Goal: Information Seeking & Learning: Learn about a topic

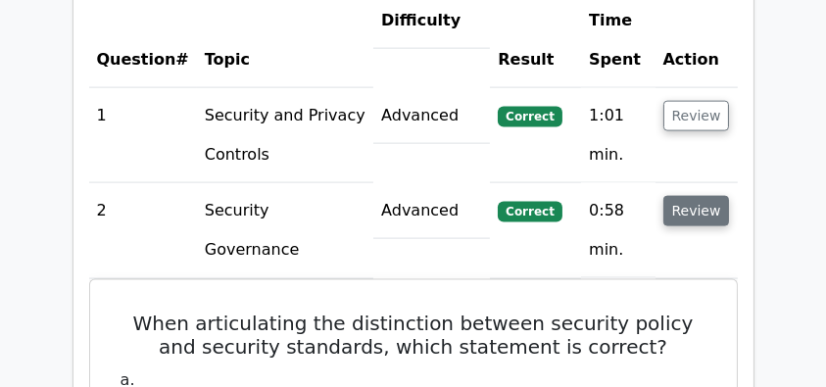
click at [681, 196] on button "Review" at bounding box center [697, 211] width 67 height 30
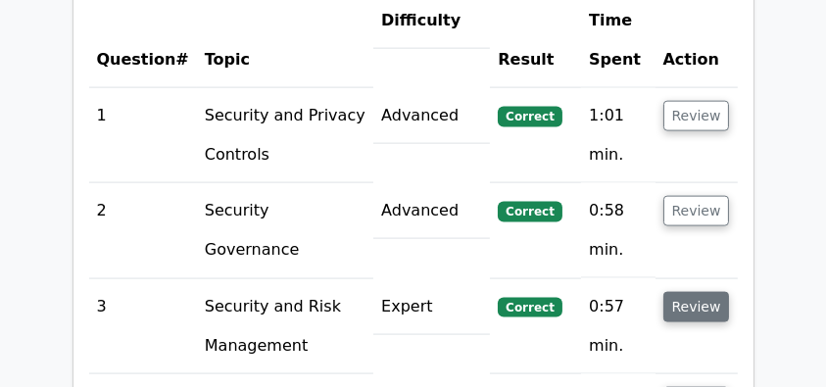
click at [690, 292] on button "Review" at bounding box center [697, 307] width 67 height 30
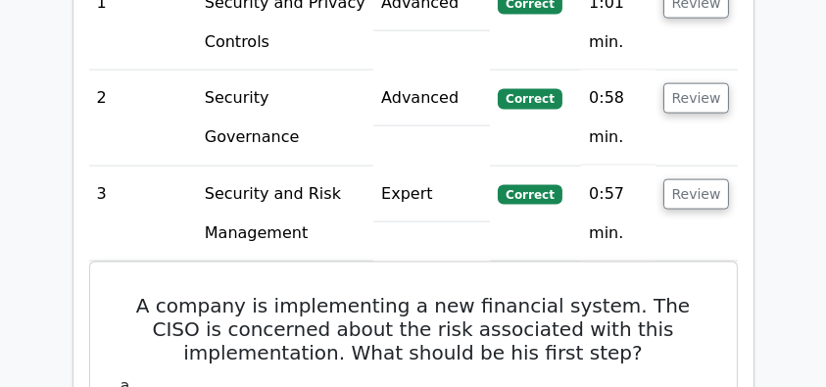
scroll to position [2875, 0]
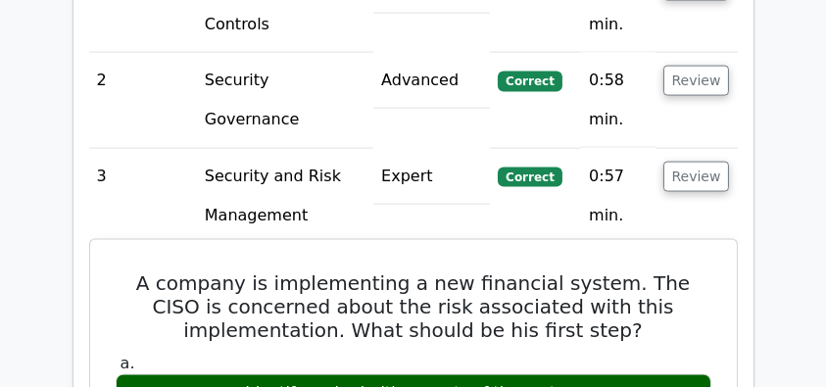
drag, startPoint x: 94, startPoint y: 178, endPoint x: 604, endPoint y: 300, distance: 524.0
copy div "A company is implementing a new financial system. The CISO is concerned about t…"
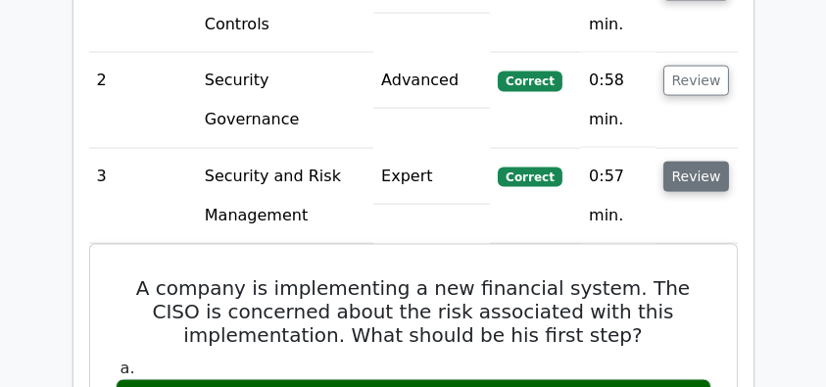
click at [692, 162] on button "Review" at bounding box center [697, 177] width 67 height 30
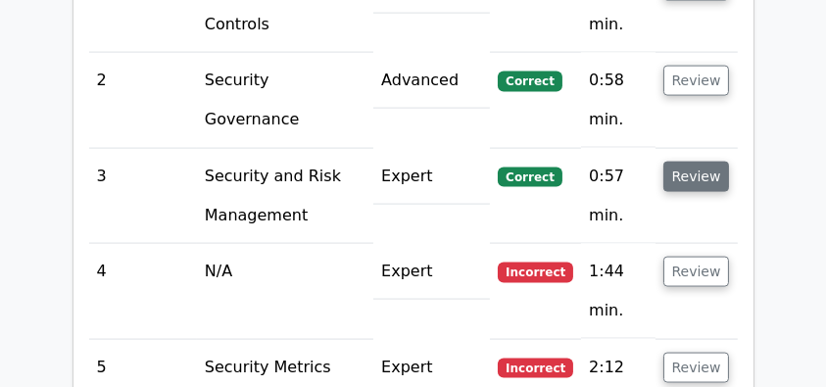
click at [693, 162] on button "Review" at bounding box center [697, 177] width 67 height 30
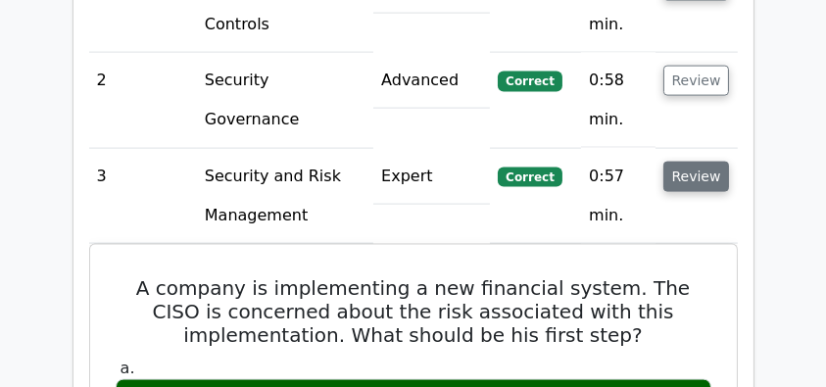
click at [692, 162] on button "Review" at bounding box center [697, 177] width 67 height 30
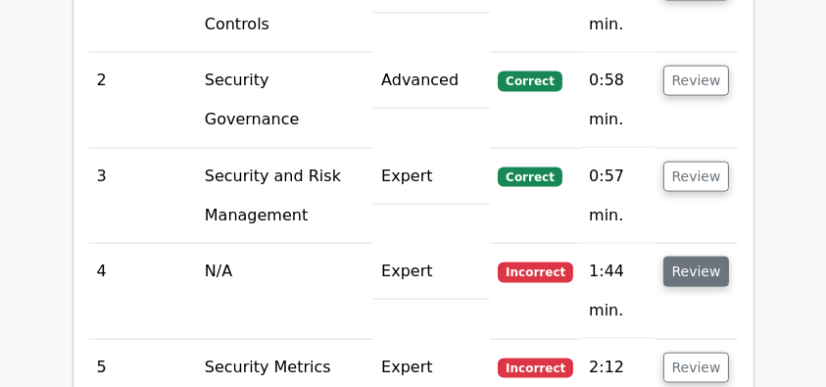
click at [696, 257] on button "Review" at bounding box center [697, 272] width 67 height 30
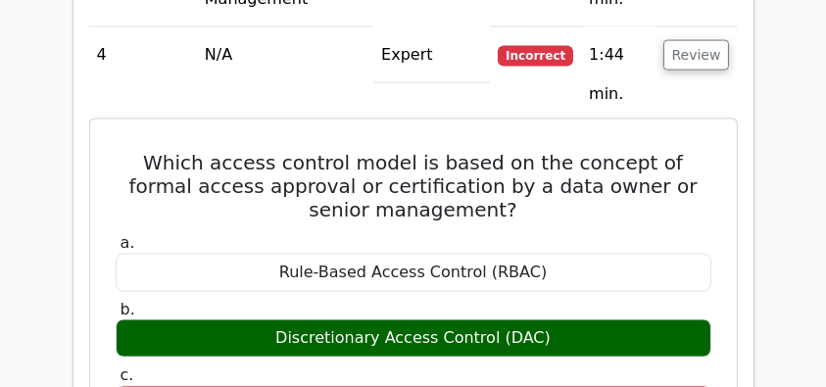
scroll to position [3071, 0]
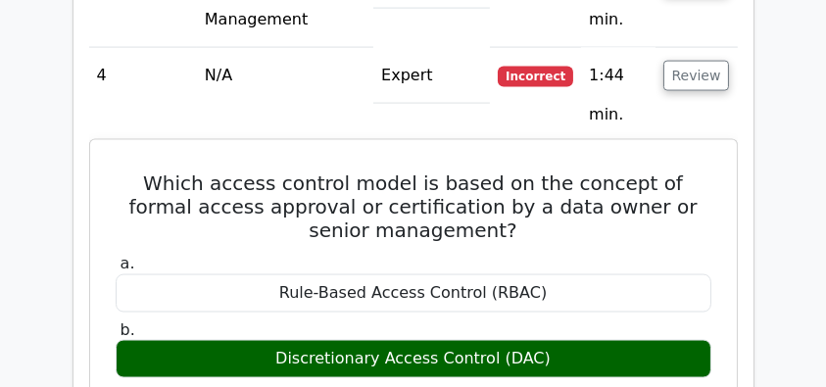
drag, startPoint x: 119, startPoint y: 84, endPoint x: 580, endPoint y: 327, distance: 521.7
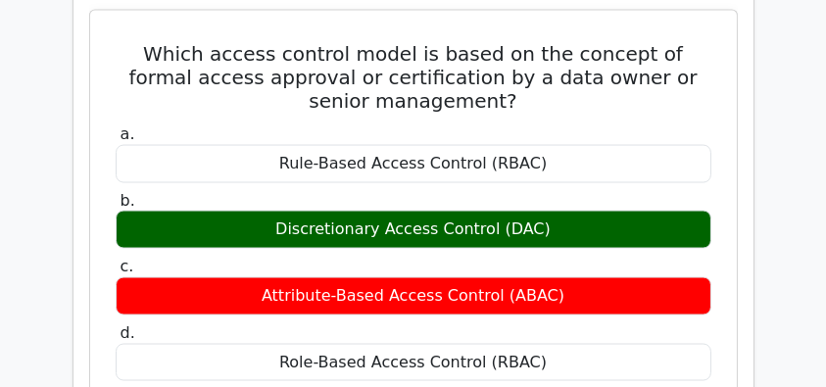
scroll to position [3201, 0]
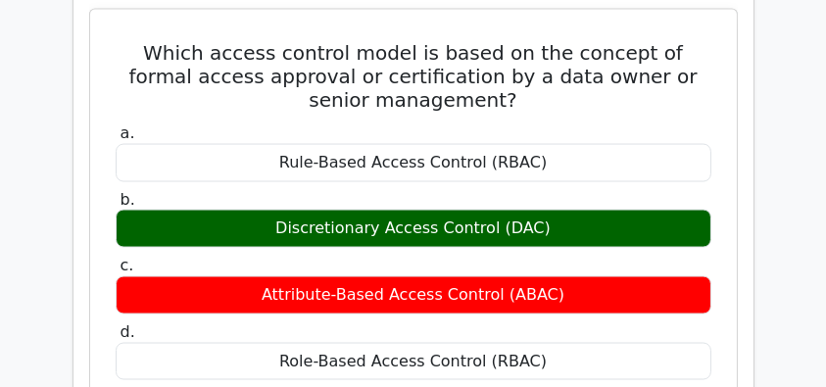
click at [568, 343] on div "Role-Based Access Control (RBAC)" at bounding box center [414, 362] width 596 height 38
copy div "Which access control model is based on the concept of formal access approval or…"
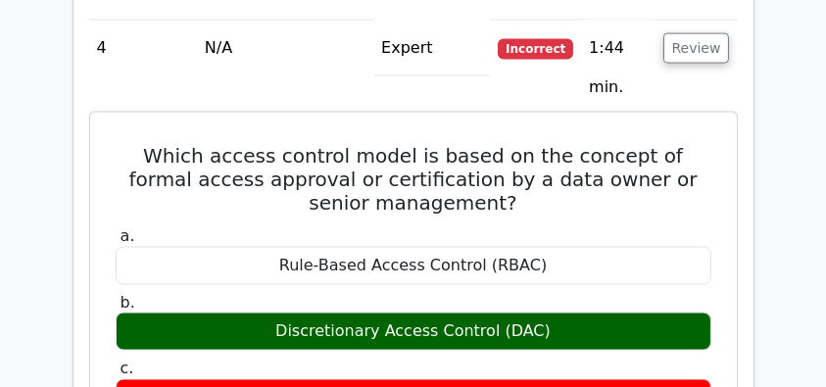
scroll to position [3005, 0]
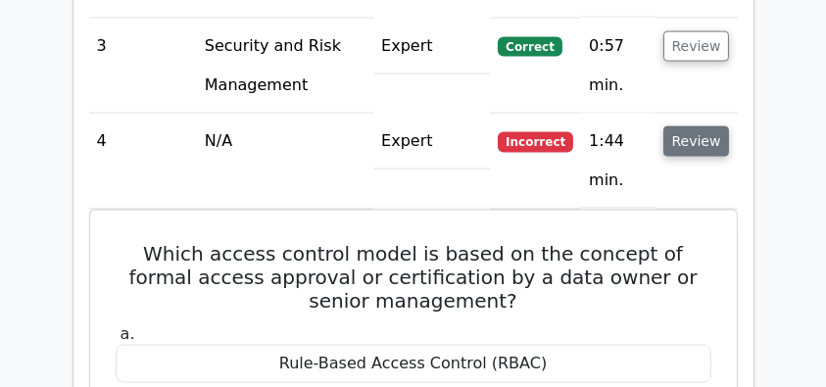
click at [674, 126] on button "Review" at bounding box center [697, 141] width 67 height 30
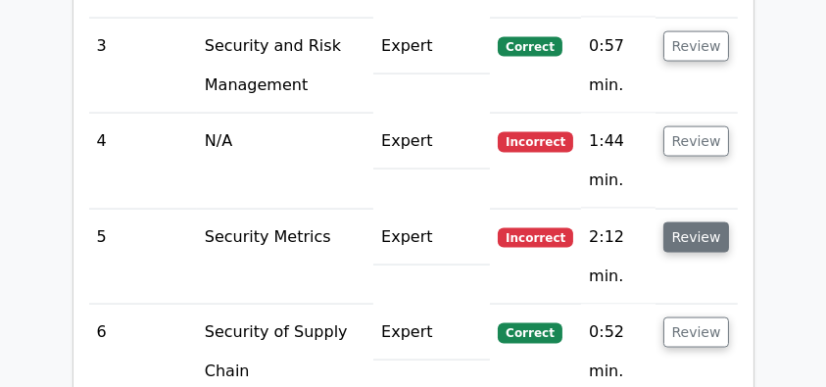
click at [683, 222] on button "Review" at bounding box center [697, 237] width 67 height 30
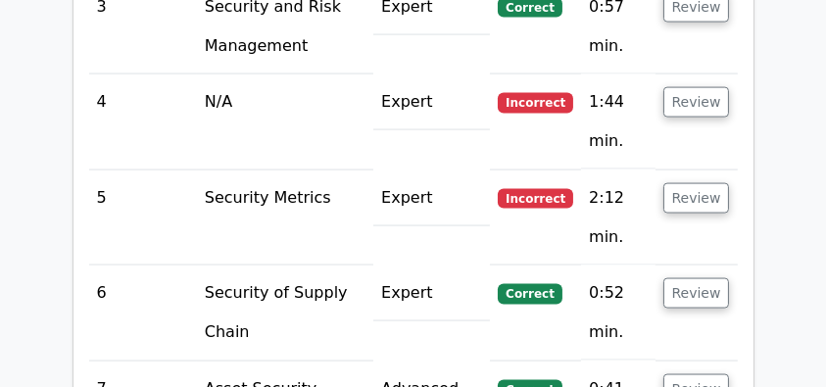
scroll to position [3137, 0]
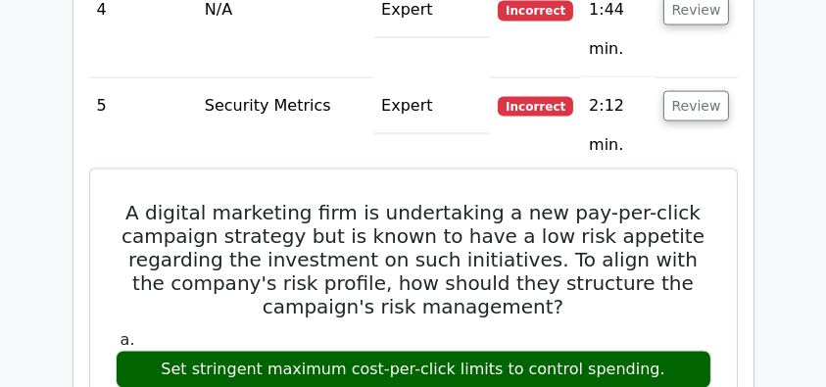
drag, startPoint x: 137, startPoint y: 111, endPoint x: 684, endPoint y: 276, distance: 571.5
copy div "A digital marketing firm is undertaking a new pay-per-click campaign strategy b…"
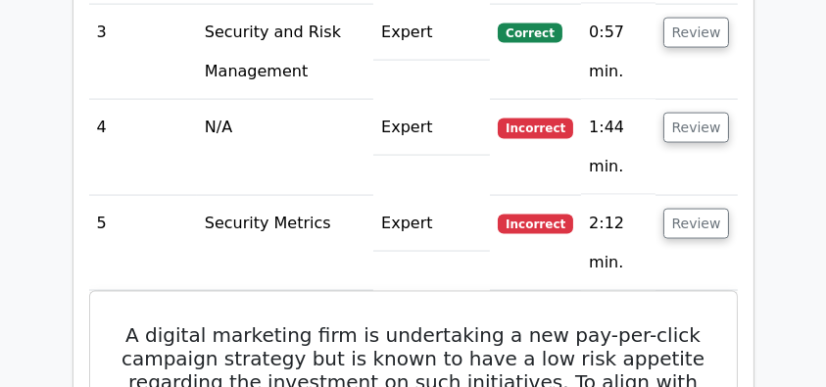
scroll to position [3005, 0]
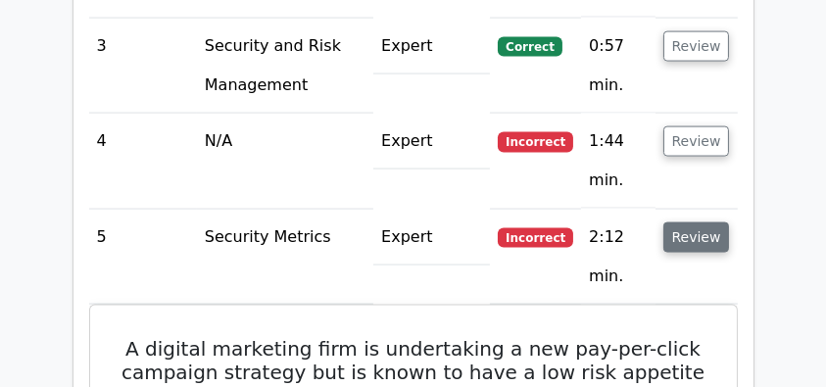
click at [678, 222] on button "Review" at bounding box center [697, 237] width 67 height 30
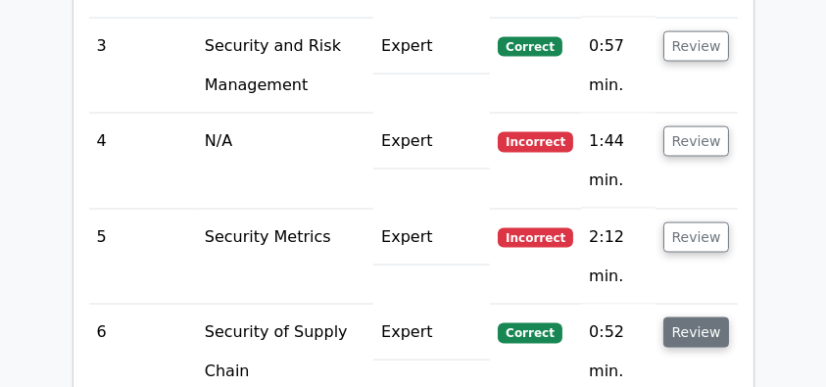
click at [686, 318] on button "Review" at bounding box center [697, 333] width 67 height 30
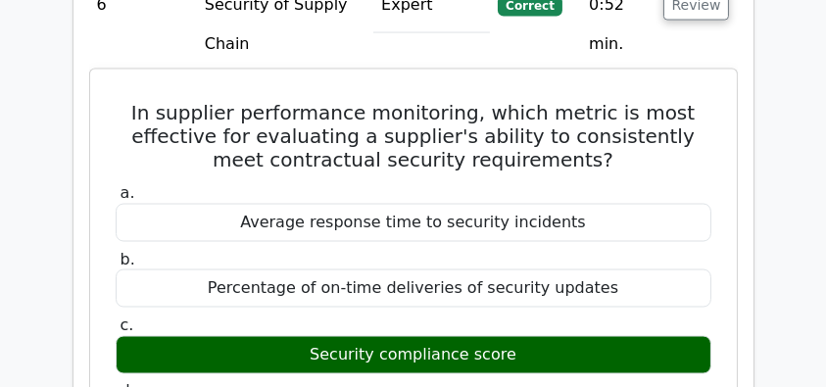
scroll to position [3333, 0]
drag, startPoint x: 129, startPoint y: 14, endPoint x: 545, endPoint y: 258, distance: 482.0
copy div "In supplier performance monitoring, which metric is most effective for evaluati…"
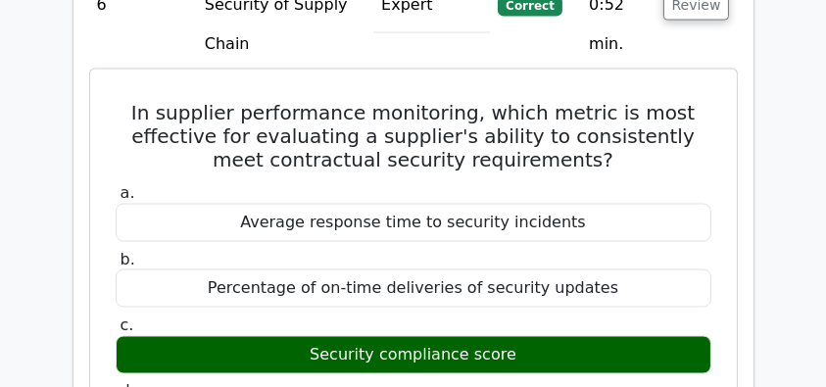
copy div "In supplier performance monitoring, which metric is most effective for evaluati…"
